Goal: Transaction & Acquisition: Purchase product/service

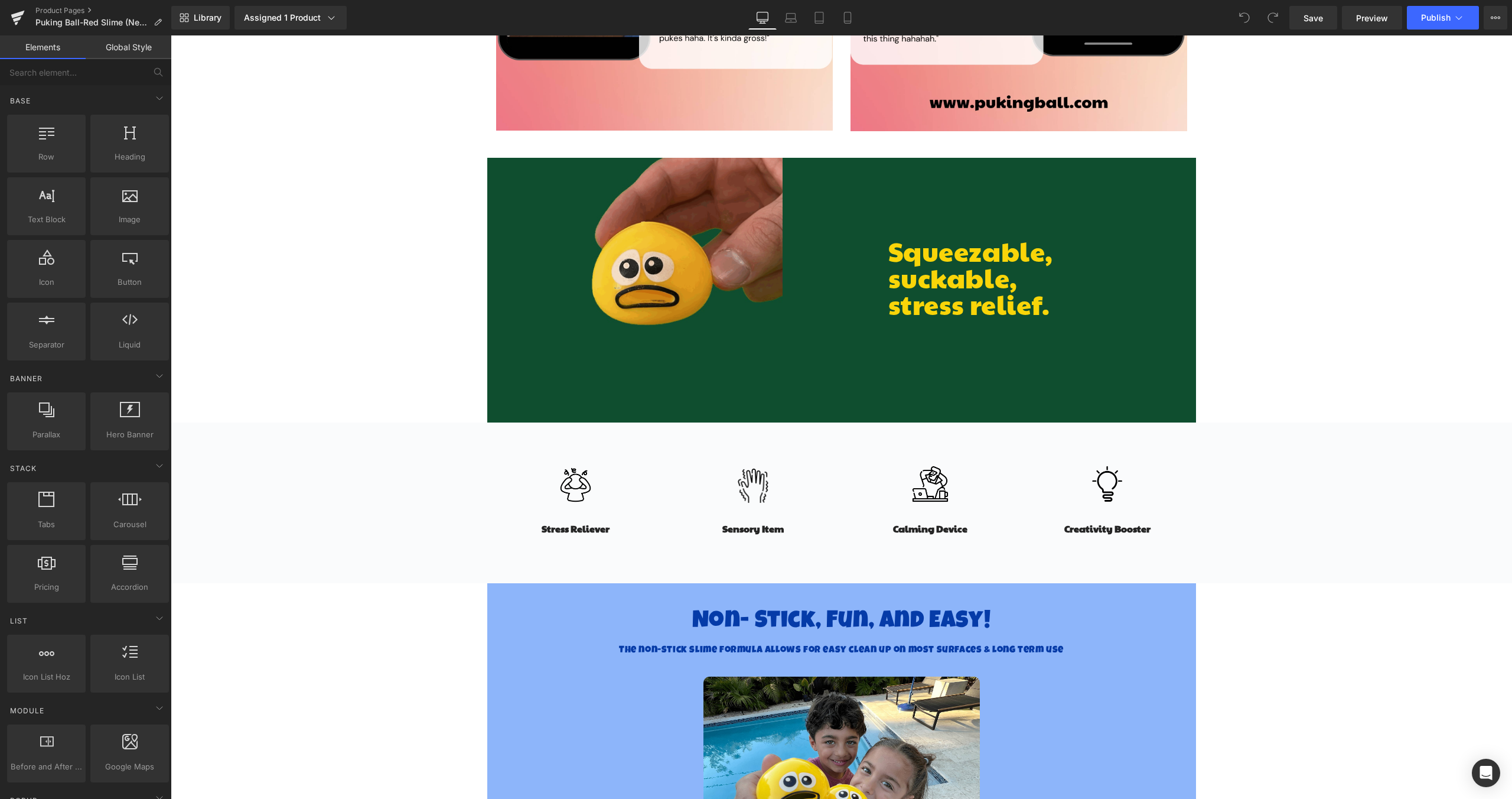
scroll to position [2445, 0]
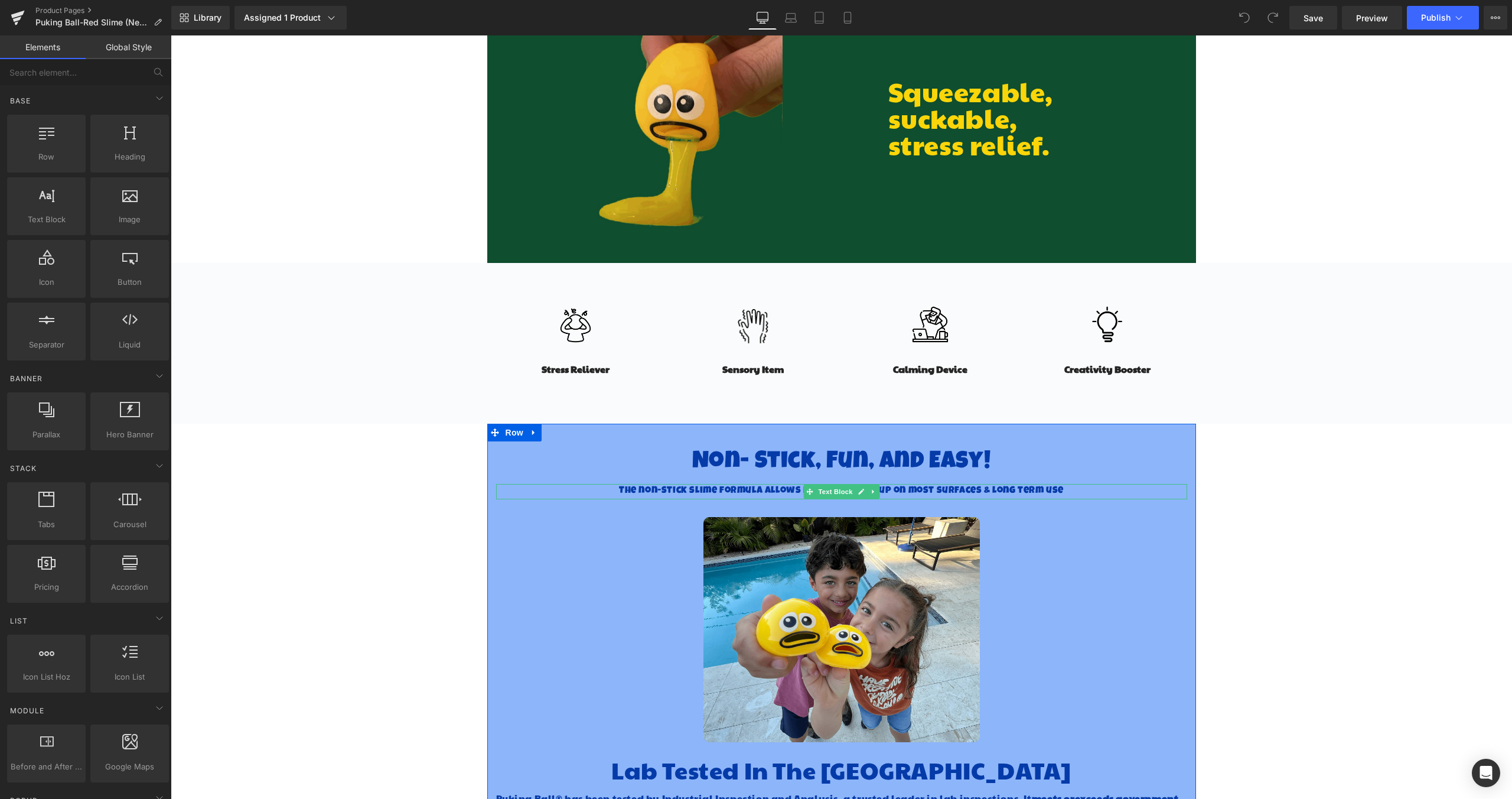
click at [772, 491] on span "The non-stick slime formula allows for easy clean up on most surfaces & long te…" at bounding box center [841, 491] width 445 height 10
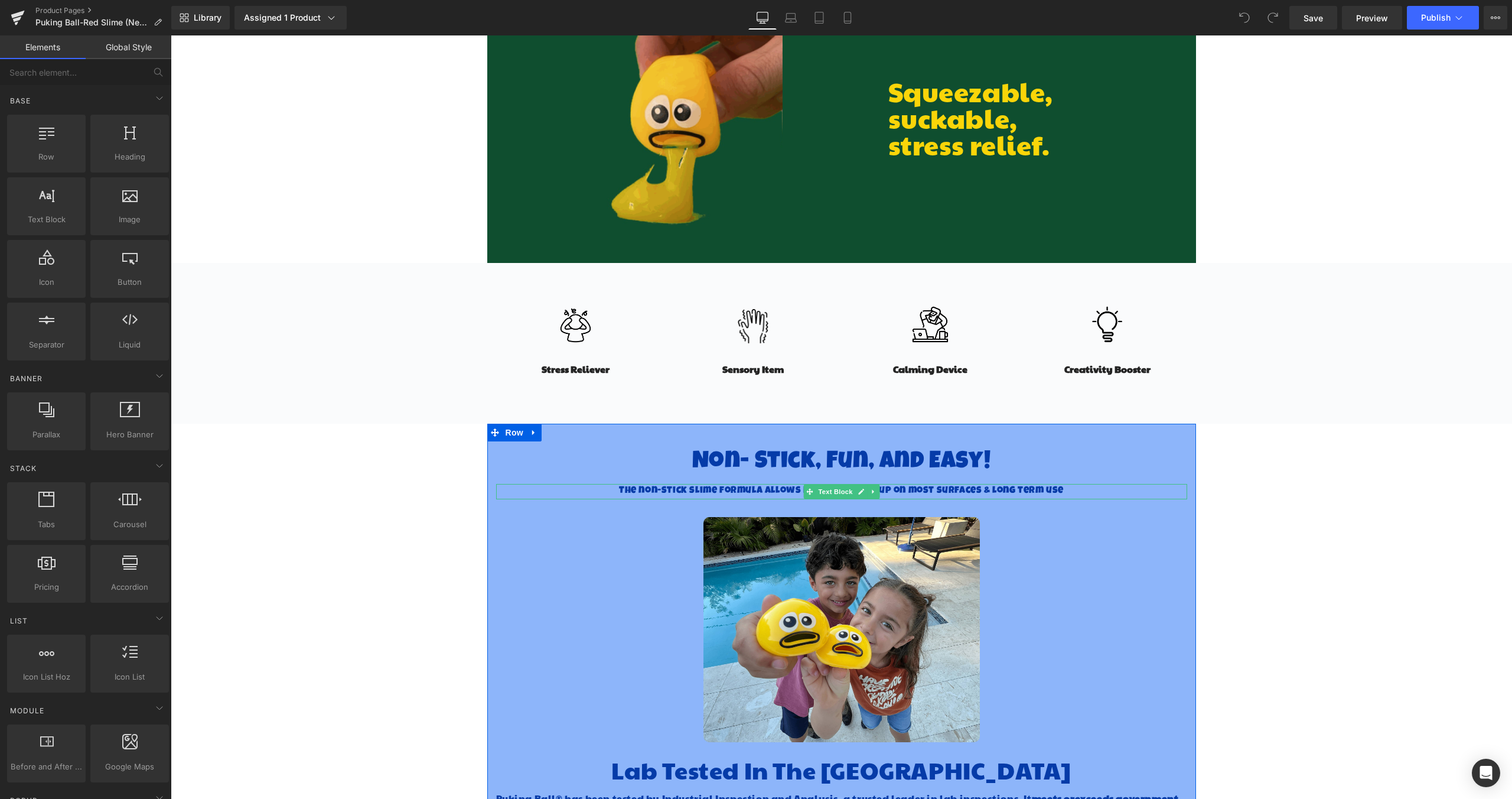
click at [772, 491] on span "The non-stick slime formula allows for easy clean up on most surfaces & long te…" at bounding box center [841, 491] width 445 height 10
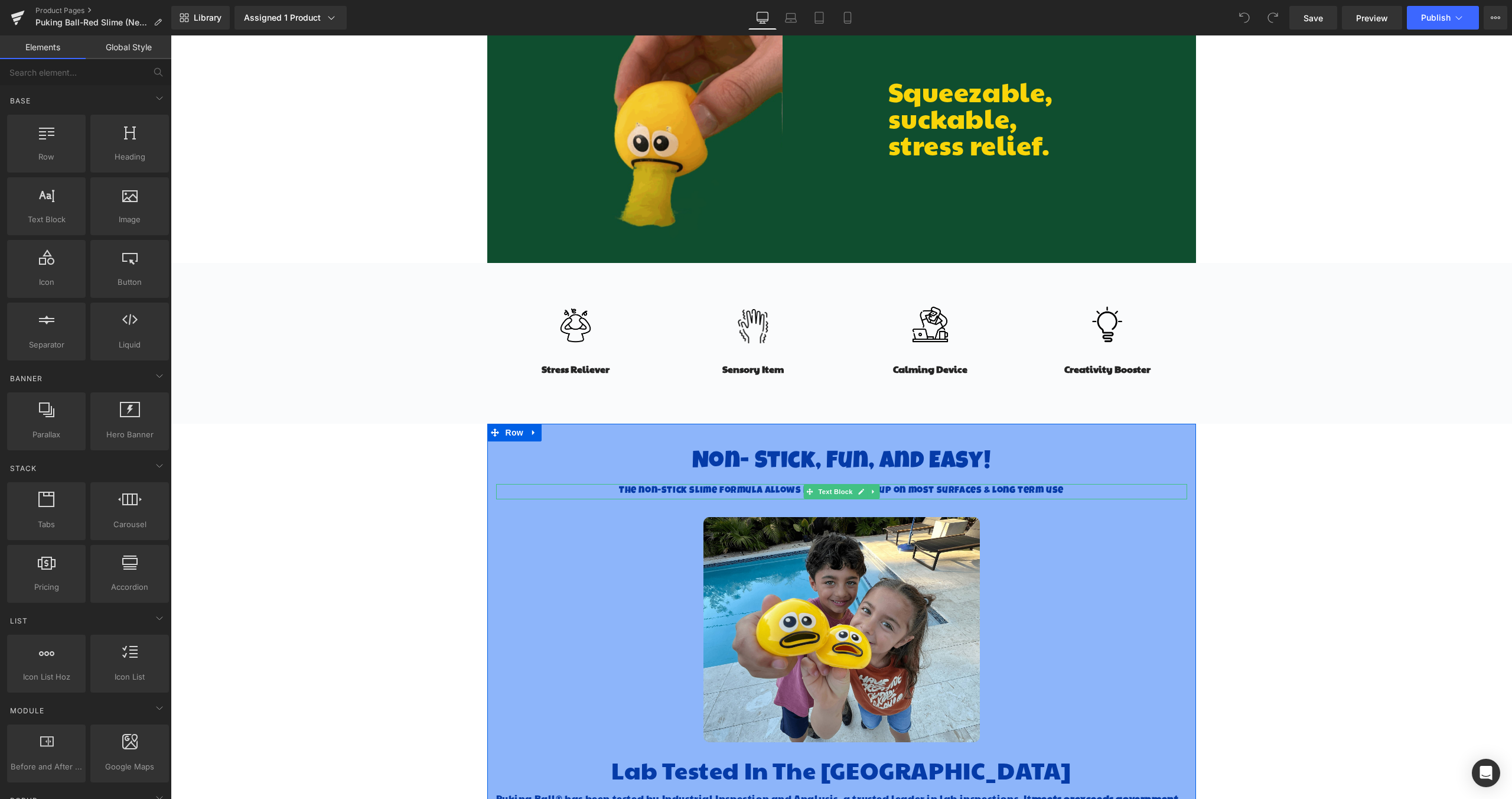
click at [772, 491] on span "The non-stick slime formula allows for easy clean up on most surfaces & long te…" at bounding box center [841, 491] width 445 height 10
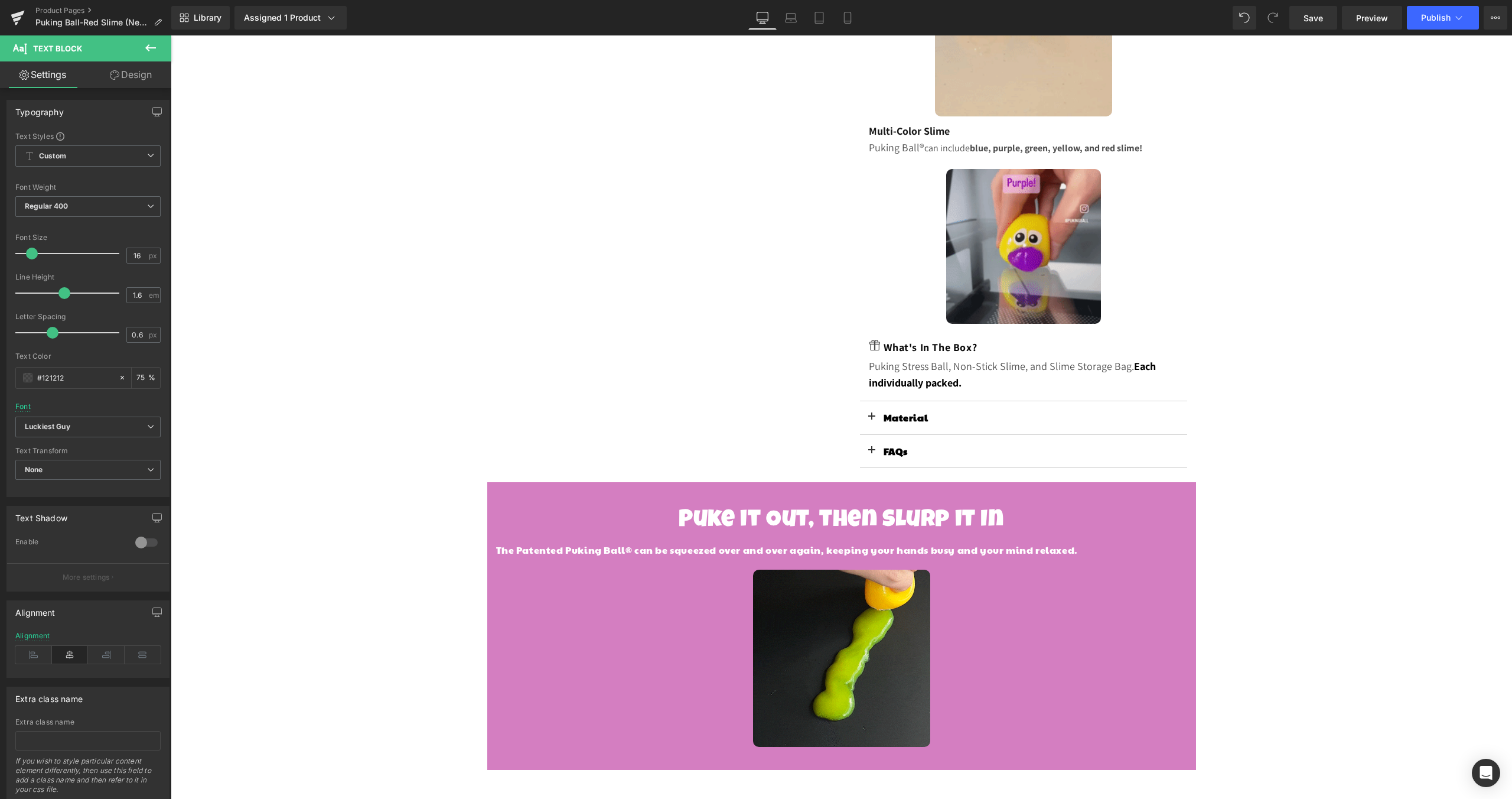
scroll to position [1014, 0]
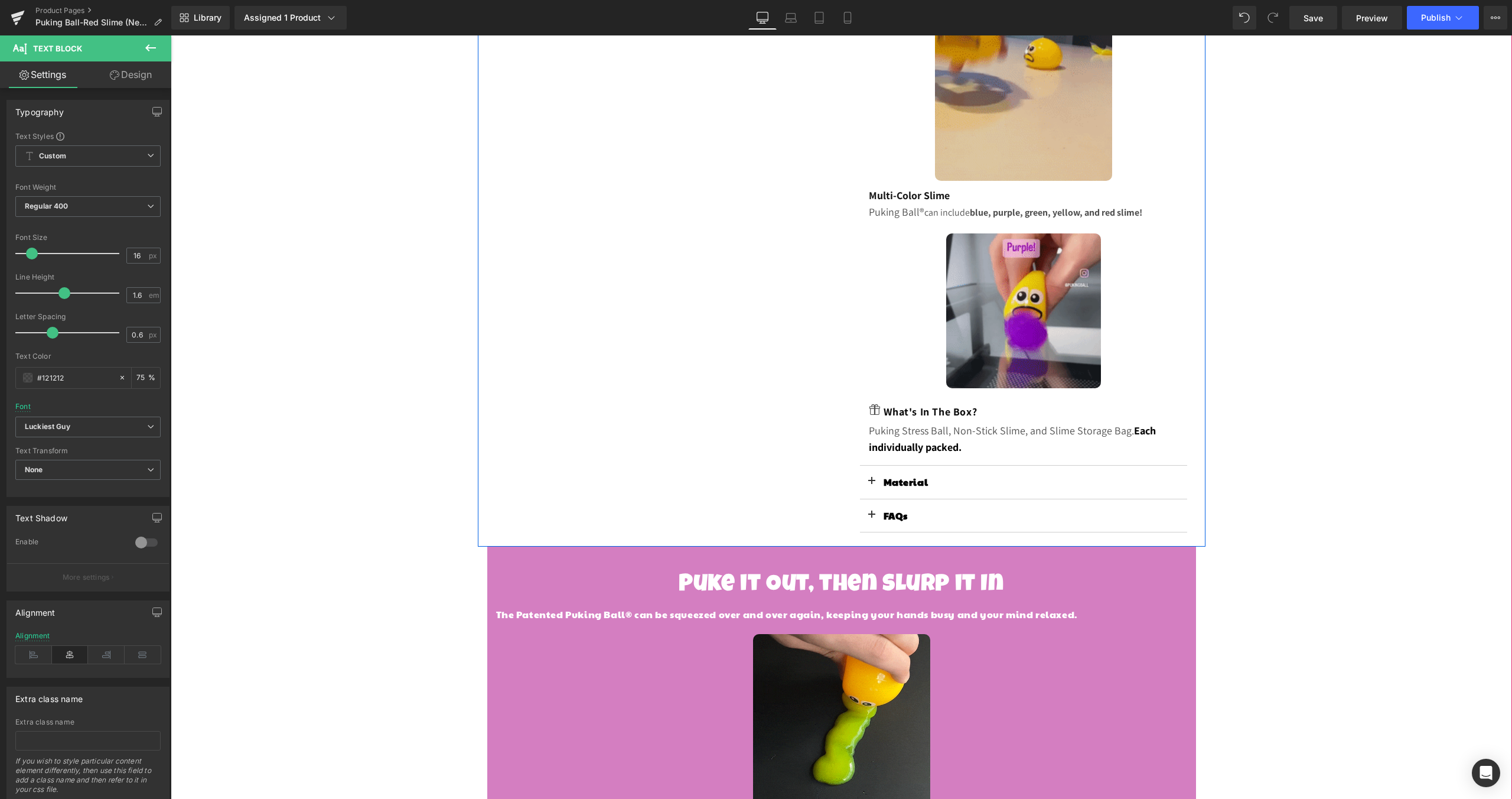
click at [933, 470] on div "Material Text Block" at bounding box center [1023, 482] width 327 height 34
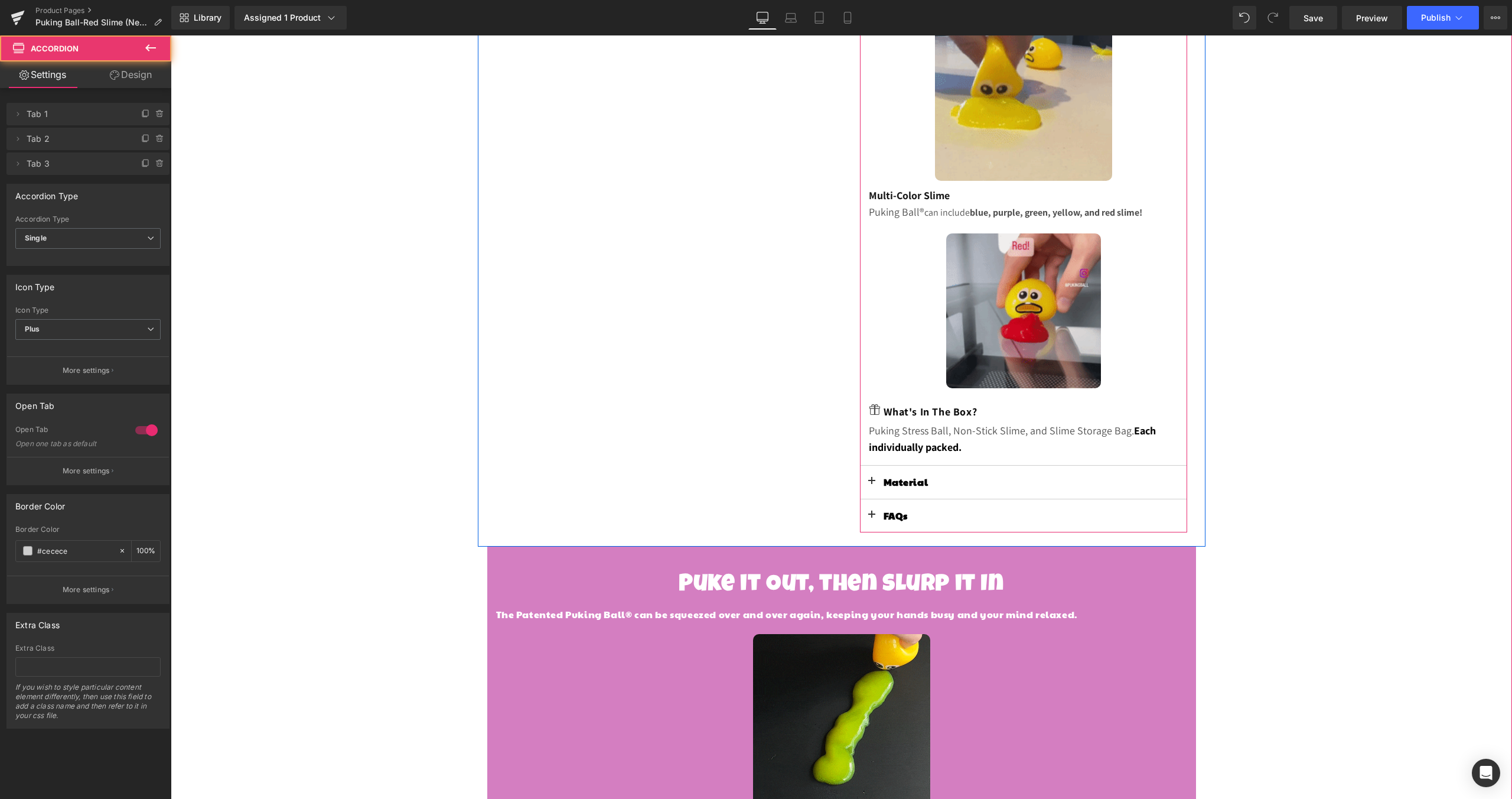
click at [929, 478] on p "Material" at bounding box center [1023, 482] width 280 height 15
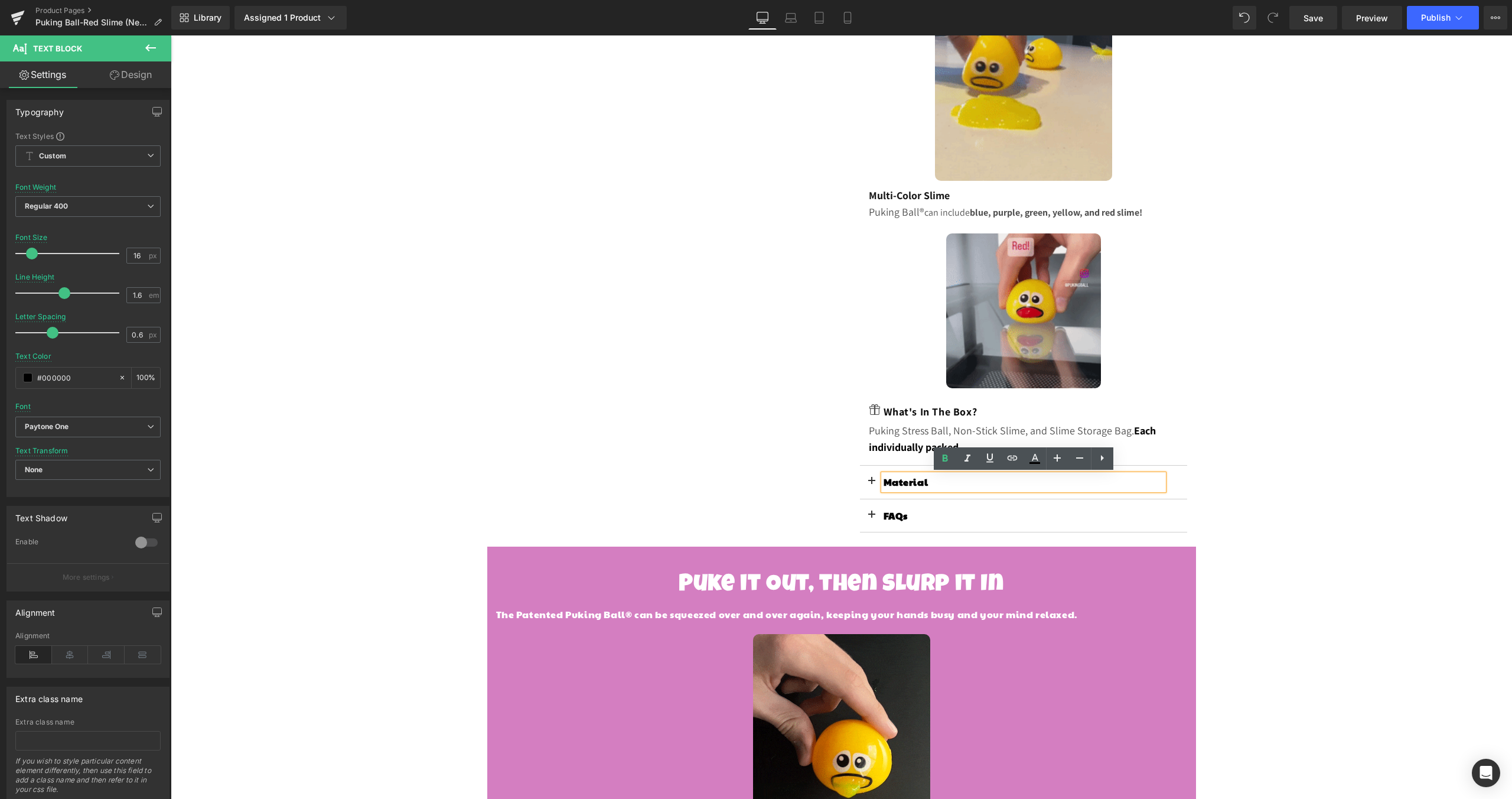
click at [873, 478] on button at bounding box center [871, 482] width 23 height 33
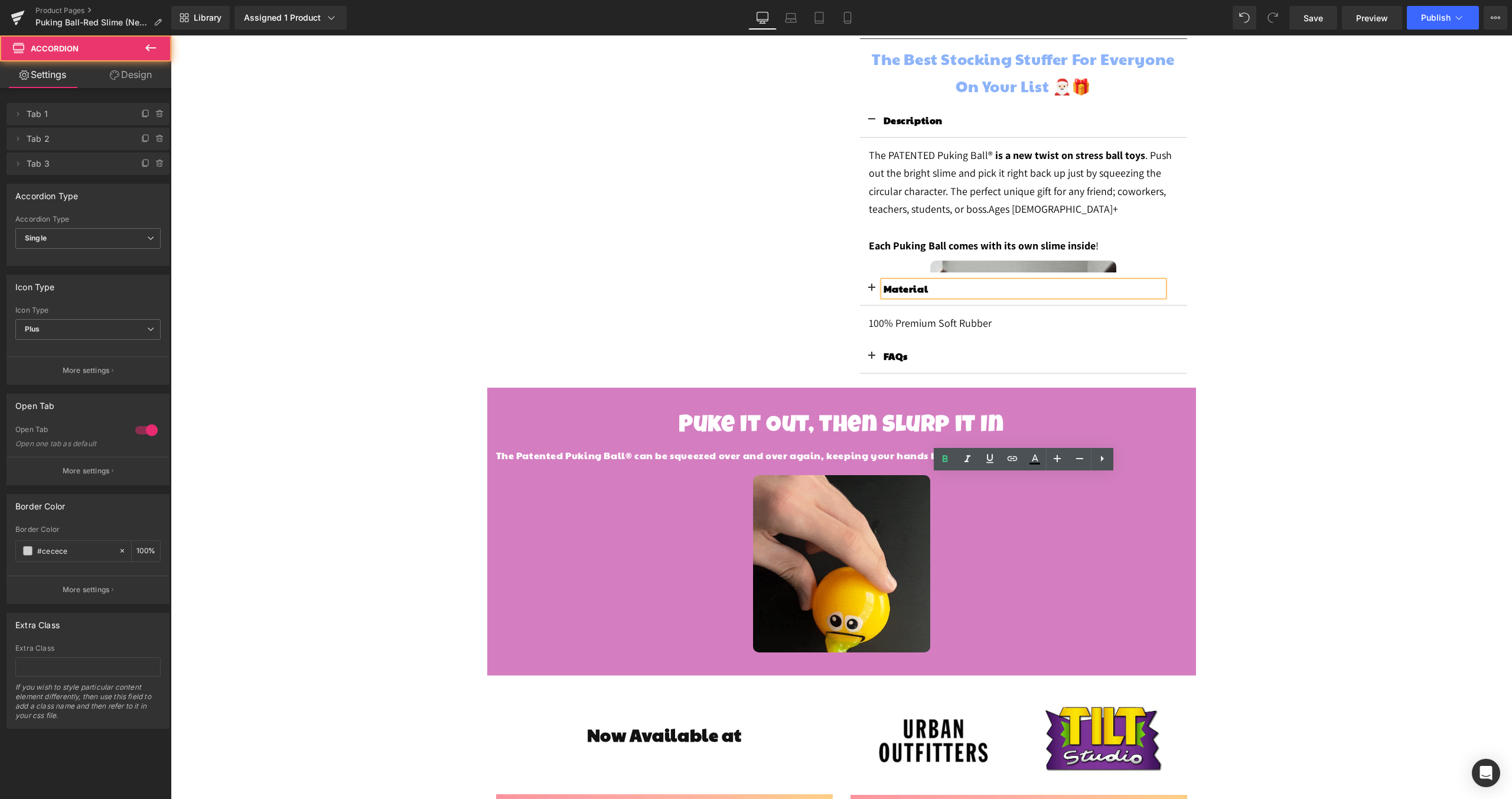
scroll to position [192, 0]
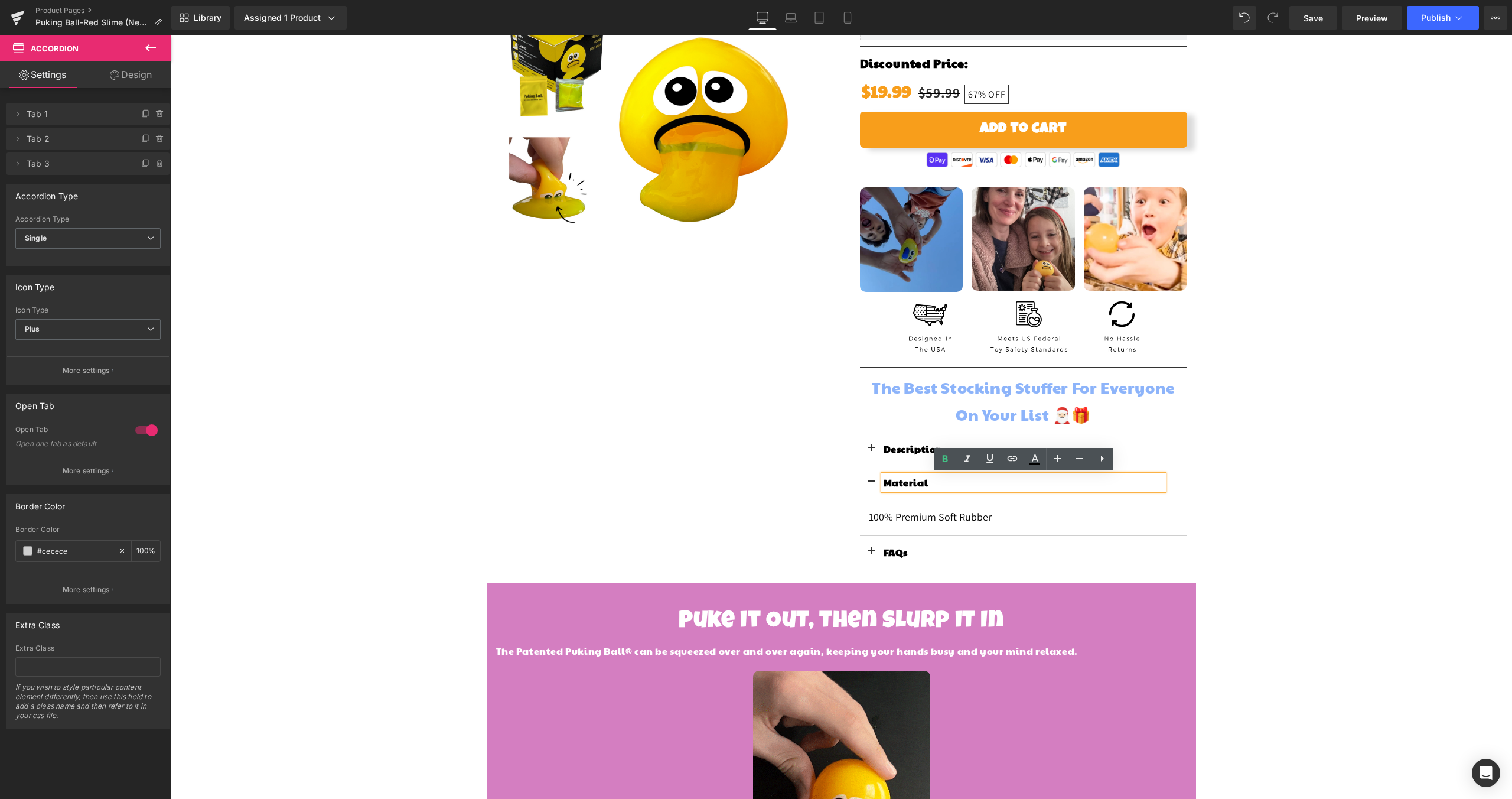
click at [872, 555] on span at bounding box center [872, 555] width 0 height 0
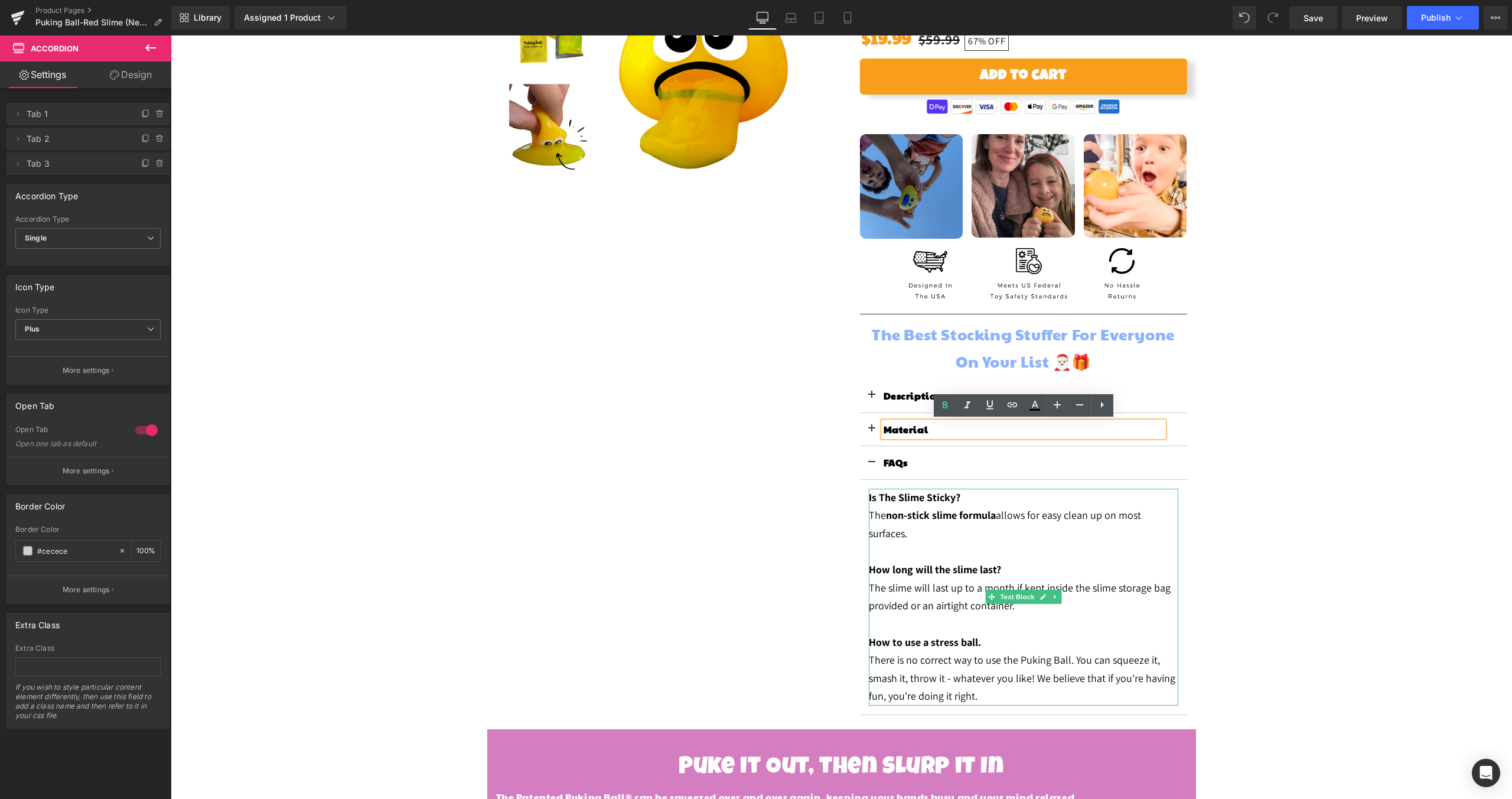
scroll to position [275, 0]
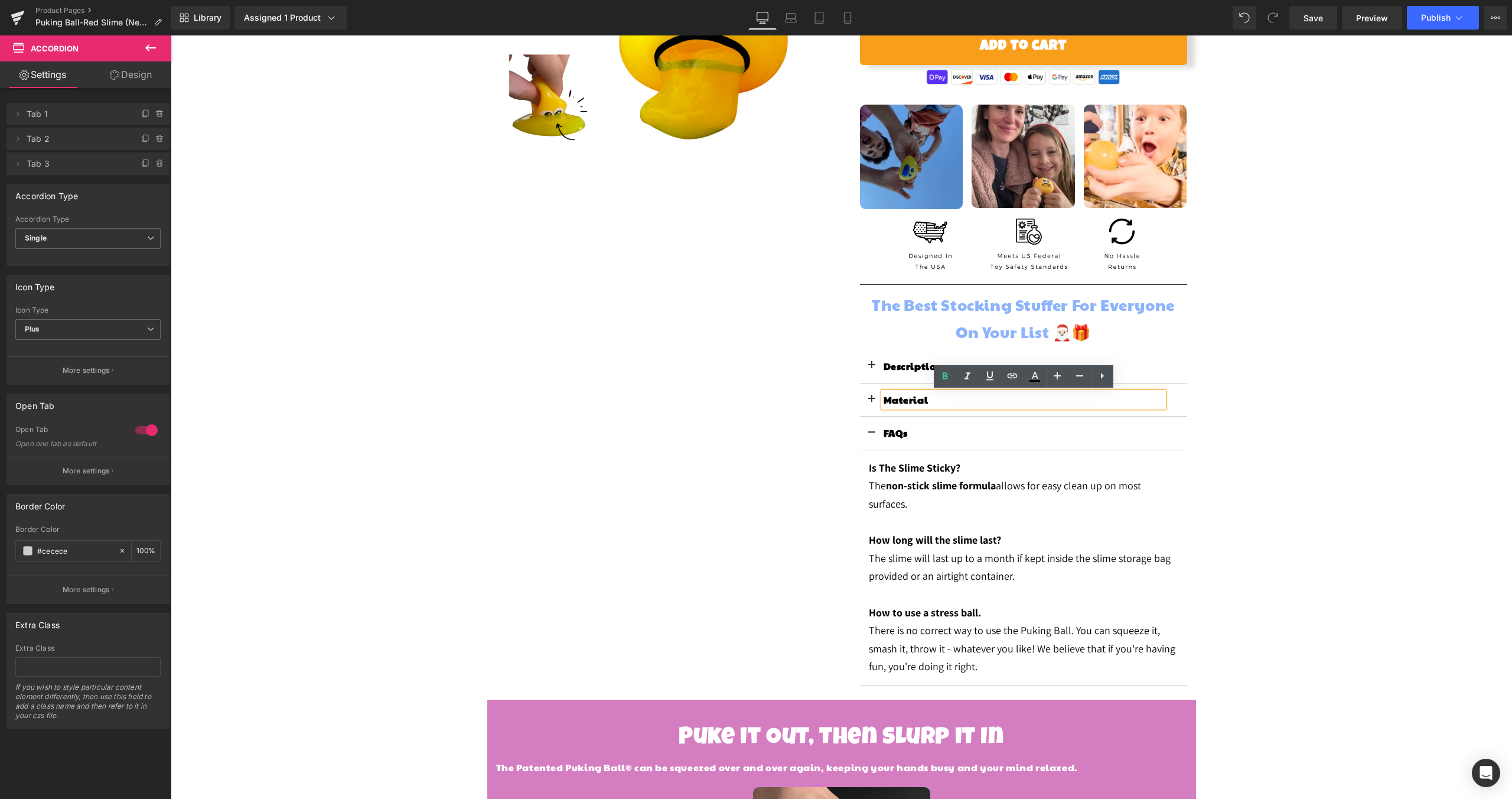
click at [874, 433] on button at bounding box center [871, 433] width 23 height 33
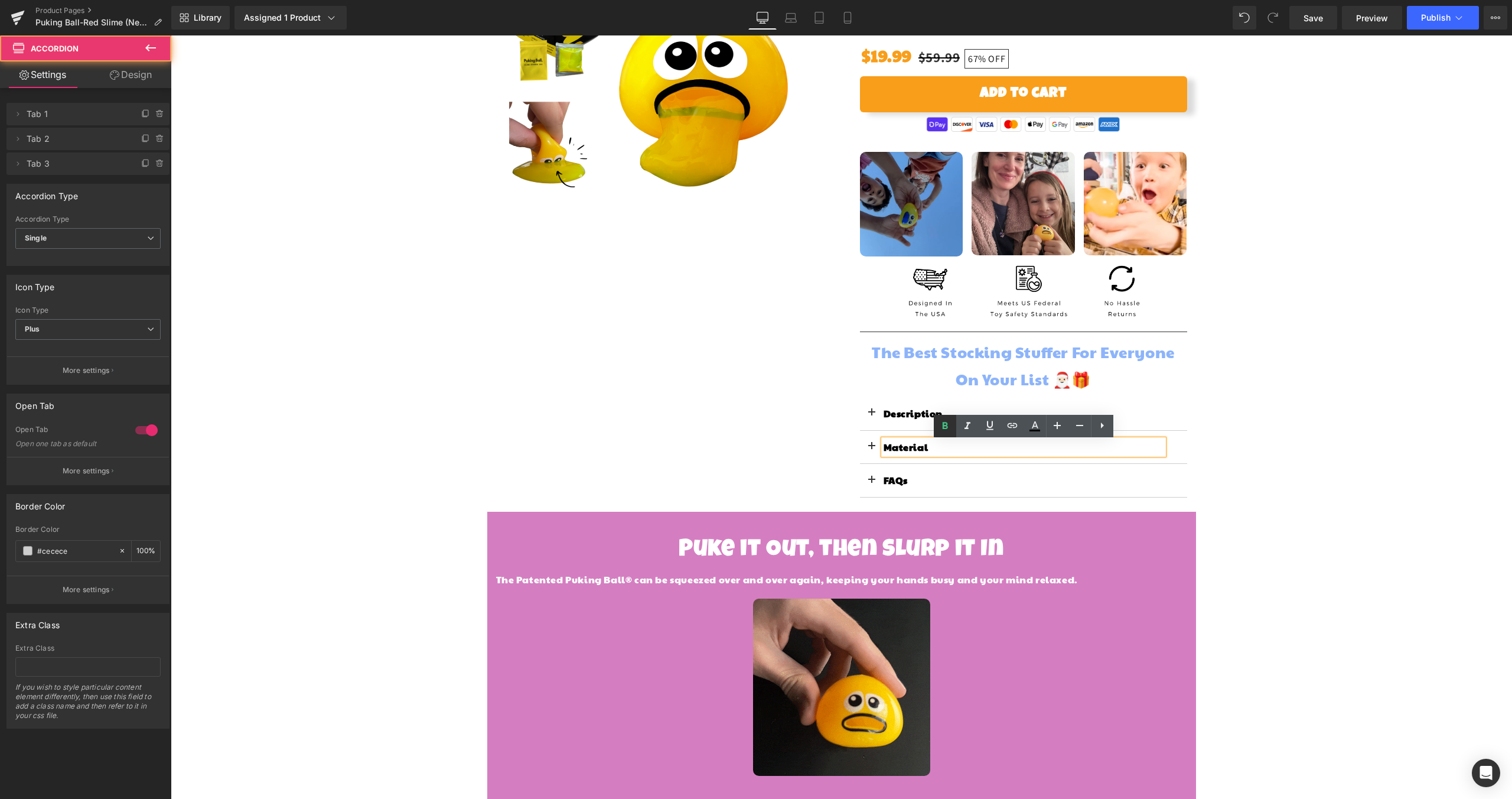
scroll to position [218, 0]
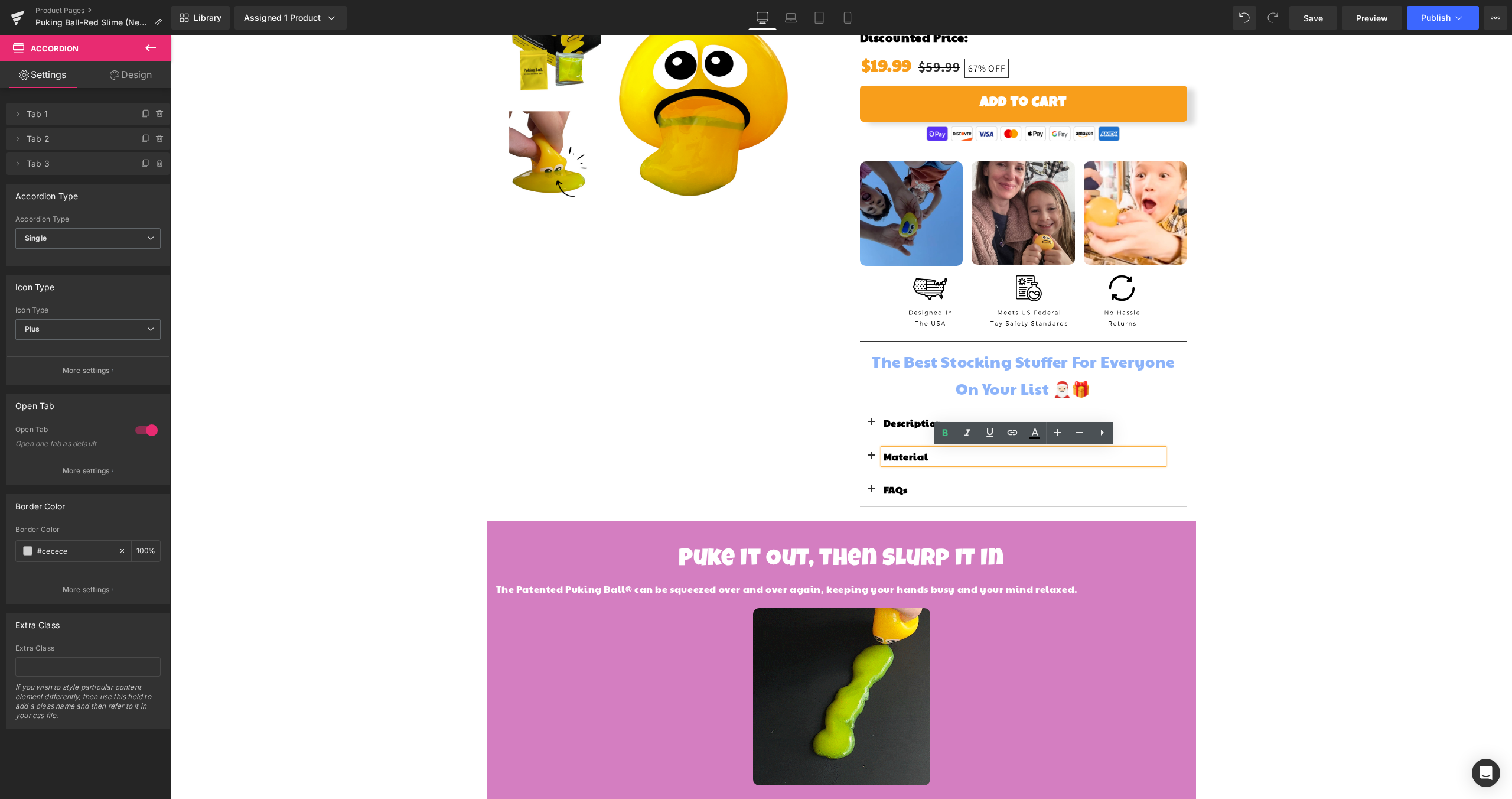
click at [873, 423] on button at bounding box center [871, 422] width 23 height 33
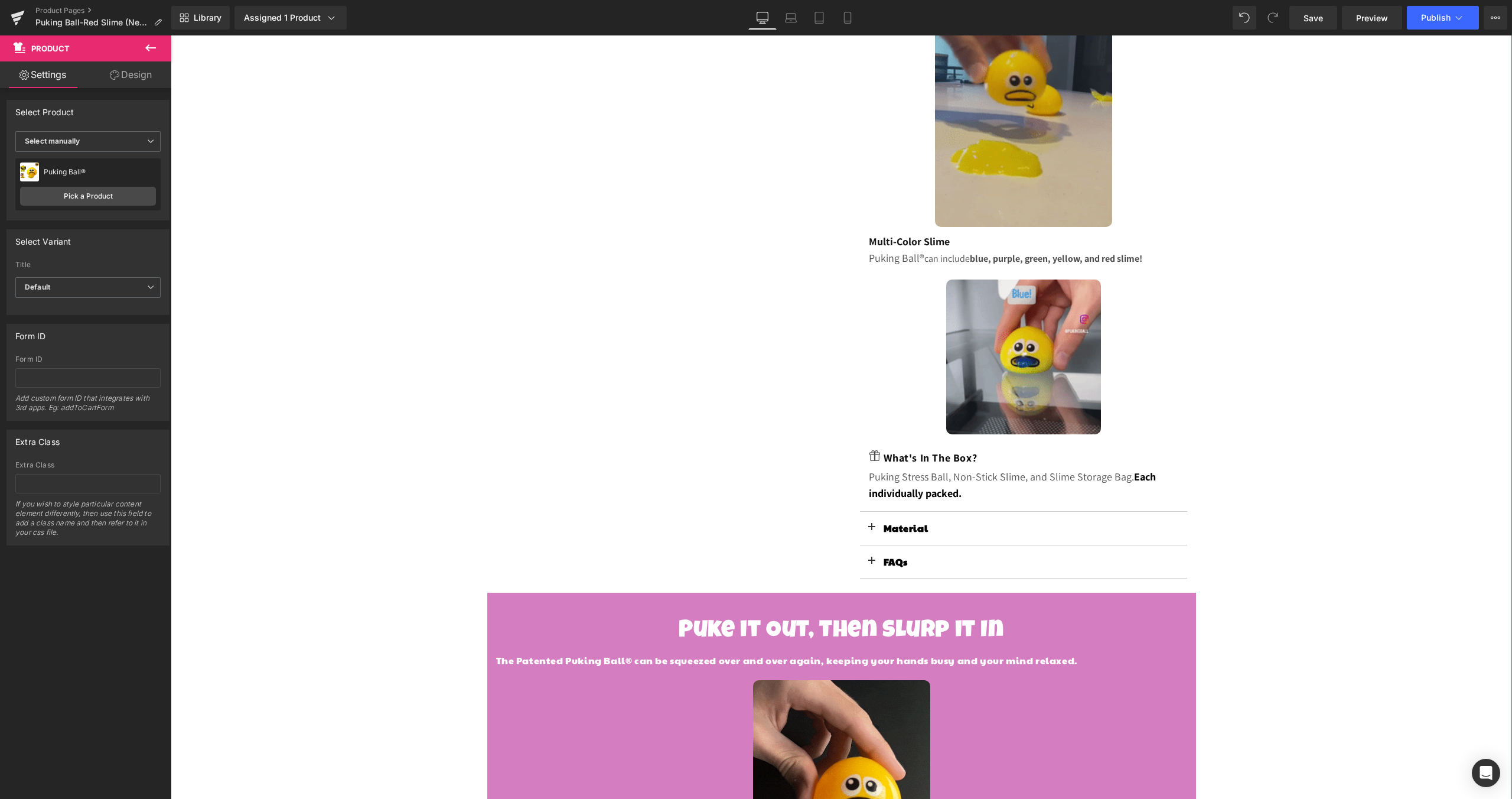
scroll to position [1019, 0]
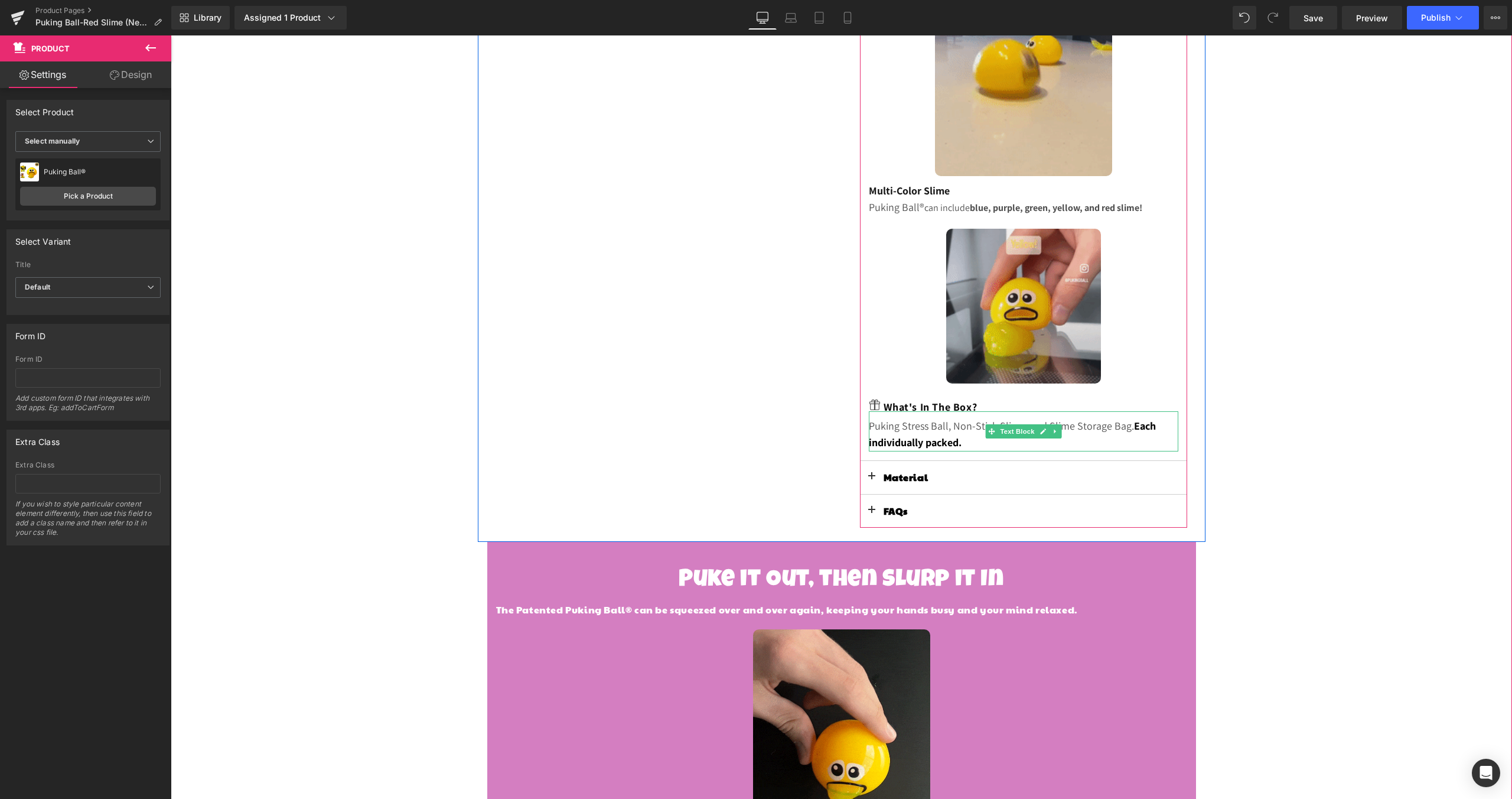
click at [974, 442] on p "Puking Stress Ball, Non-Stick Slime, and Slime Storage Bag. Each individually p…" at bounding box center [1024, 434] width 309 height 34
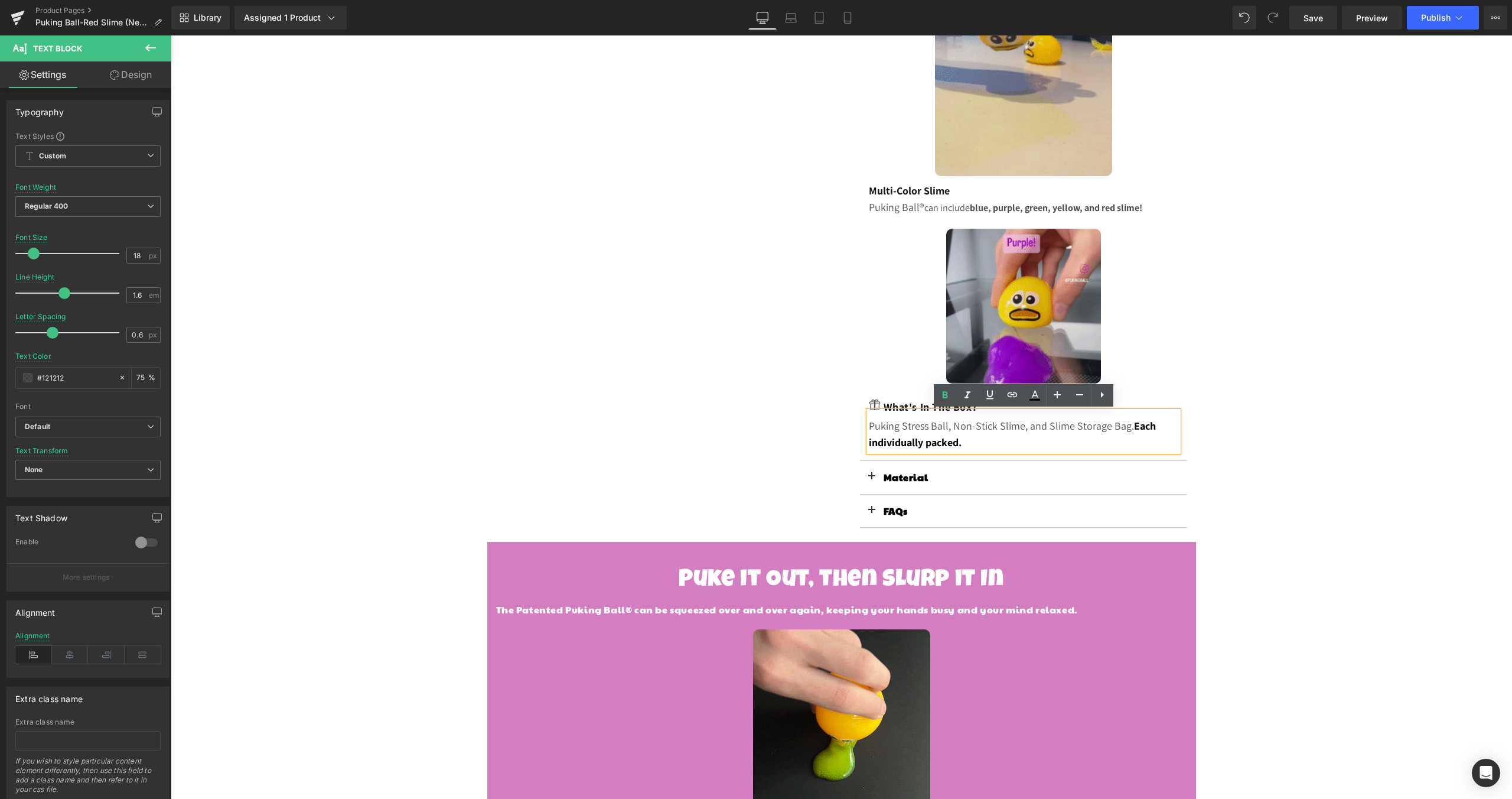
click at [1341, 294] on div "Sale Off (P) Image Puking Ball® (P) Title Loox (Stars) - Star Badge Loox (Stars…" at bounding box center [841, 247] width 1341 height 2314
